Goal: Transaction & Acquisition: Purchase product/service

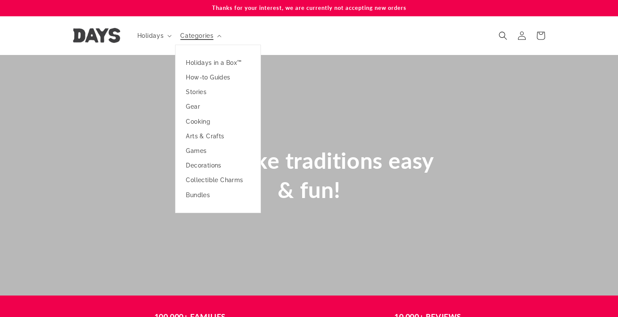
scroll to position [0, 618]
click at [158, 37] on span "Holidays" at bounding box center [150, 36] width 27 height 8
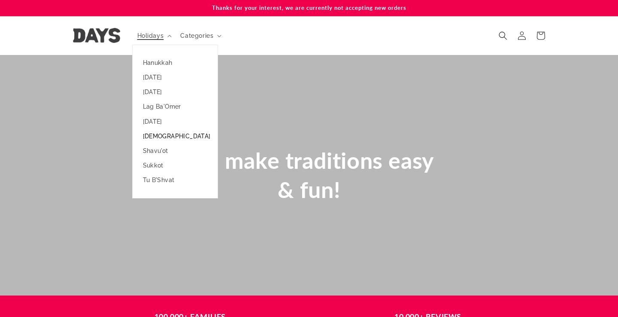
scroll to position [0, 0]
click at [159, 138] on link "[DEMOGRAPHIC_DATA]" at bounding box center [175, 136] width 85 height 15
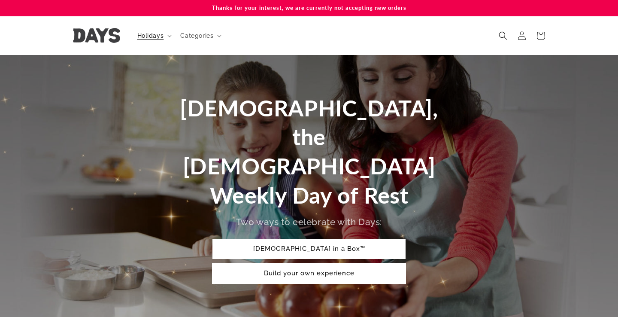
click at [341, 263] on link "Build your own experience" at bounding box center [308, 273] width 193 height 20
click at [319, 239] on link "Shabbat in a Box™" at bounding box center [308, 249] width 193 height 20
click at [102, 32] on img at bounding box center [96, 35] width 47 height 15
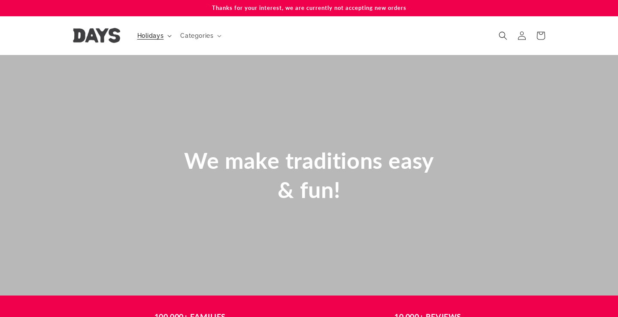
click at [149, 35] on span "Holidays" at bounding box center [150, 36] width 27 height 8
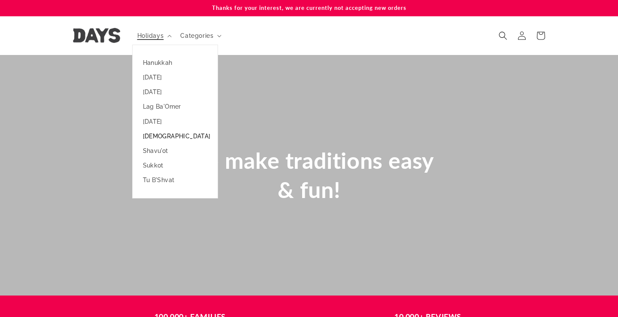
scroll to position [0, 1854]
click at [159, 165] on link "Sukkot" at bounding box center [175, 165] width 85 height 15
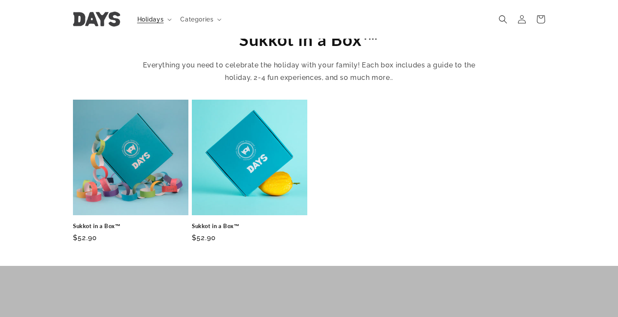
scroll to position [297, 0]
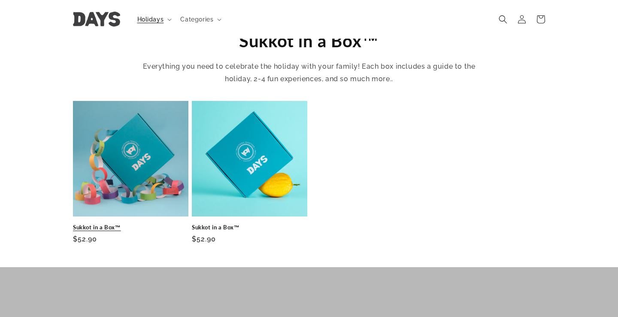
click at [157, 224] on link "Sukkot in a Box™" at bounding box center [130, 227] width 115 height 7
click at [146, 224] on link "Sukkot in a Box™" at bounding box center [130, 227] width 115 height 7
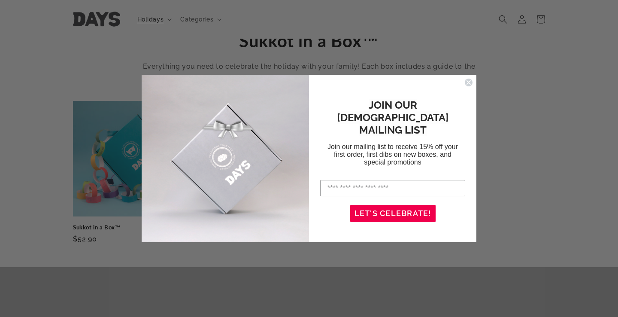
click at [467, 82] on circle "Close dialog" at bounding box center [469, 83] width 8 height 8
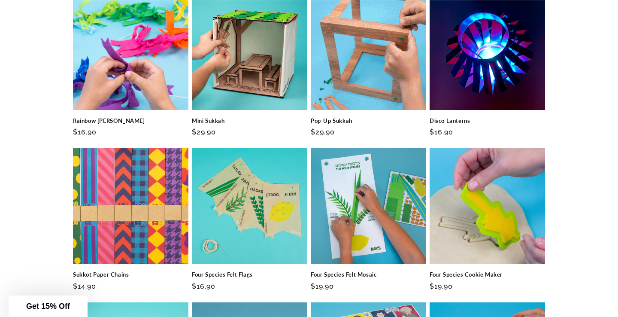
scroll to position [888, 0]
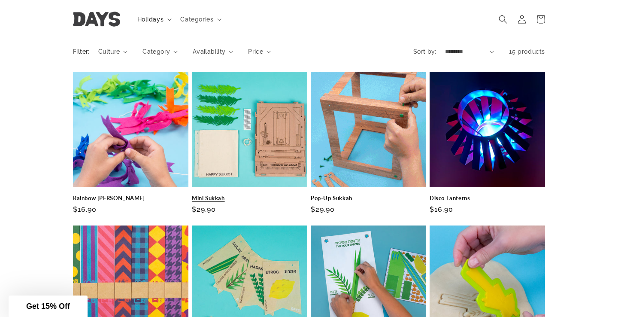
scroll to position [816, 0]
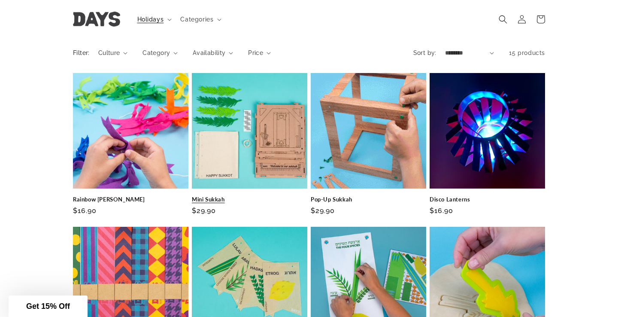
click at [262, 196] on link "Mini Sukkah" at bounding box center [249, 199] width 115 height 7
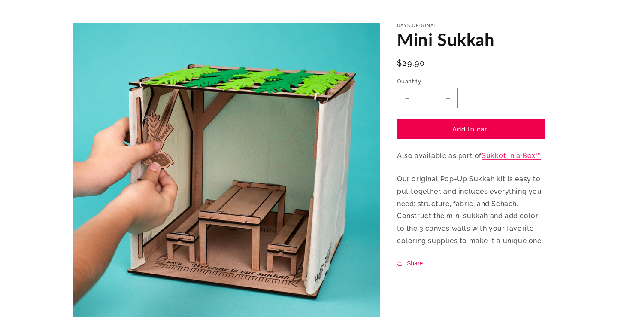
scroll to position [51, 0]
